Goal: Information Seeking & Learning: Find contact information

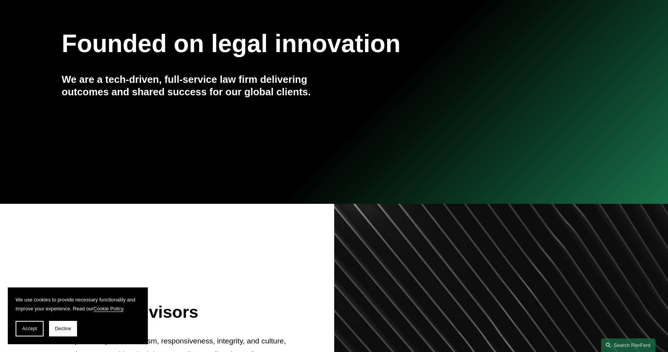
scroll to position [39, 0]
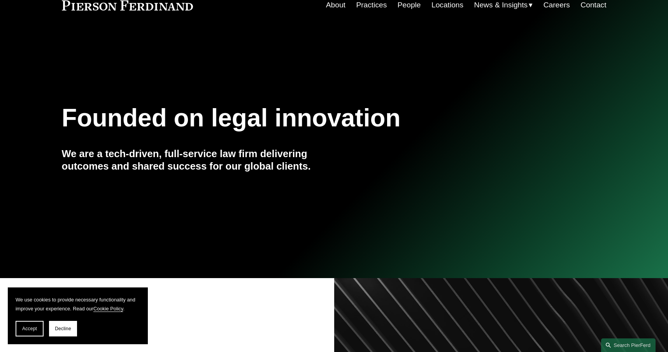
click at [410, 6] on link "People" at bounding box center [409, 5] width 23 height 15
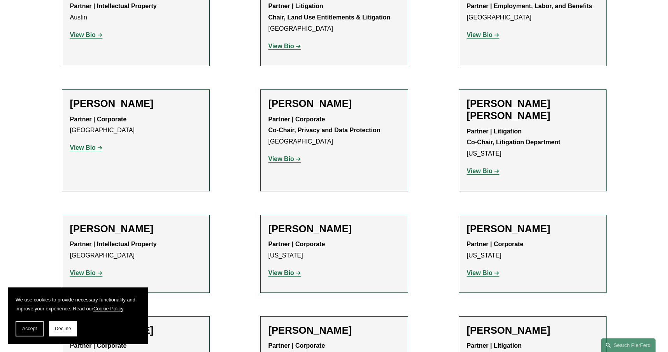
scroll to position [973, 0]
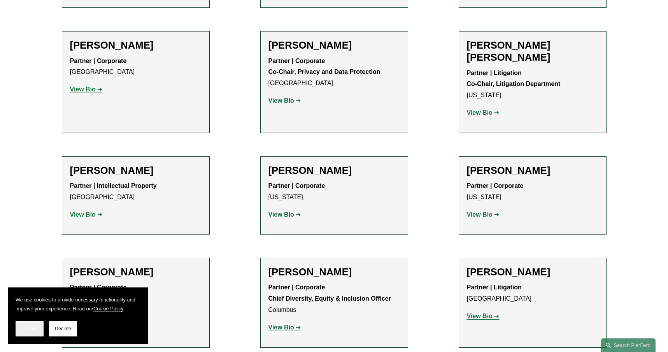
click at [33, 331] on span "Accept" at bounding box center [29, 328] width 15 height 5
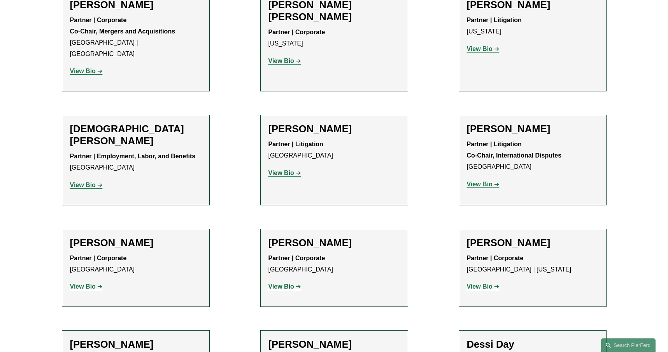
scroll to position [2063, 0]
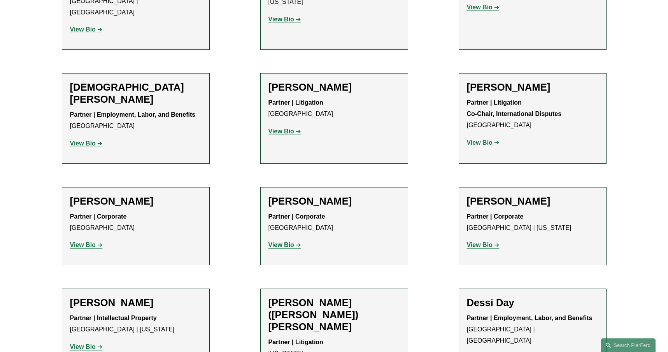
click at [83, 344] on strong "View Bio" at bounding box center [83, 347] width 26 height 7
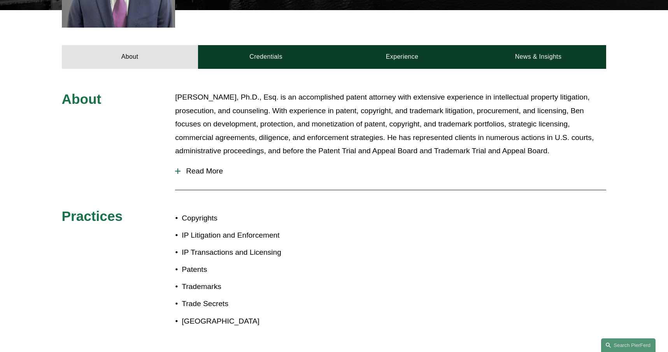
scroll to position [311, 0]
